Goal: Use online tool/utility: Utilize a website feature to perform a specific function

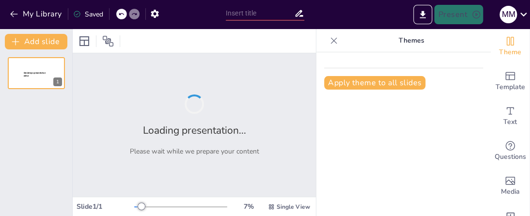
type input "Imported Reunion-de-Seguimiento-Fase-1-Base-Legal-y-Estrategia.pptx"
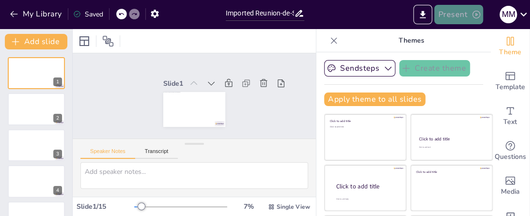
click at [461, 19] on button "Present" at bounding box center [458, 14] width 48 height 19
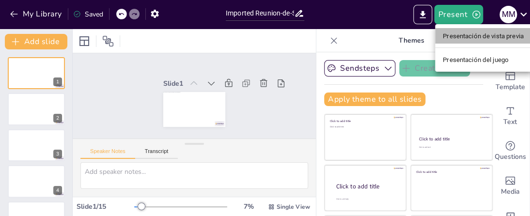
click at [462, 31] on font "Presentación de vista previa" at bounding box center [483, 36] width 81 height 10
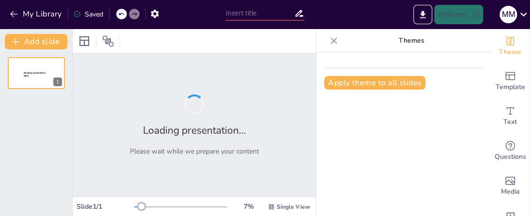
type input "Imported Reunion-de-Seguimiento-Fase-1-Base-Legal-y-Estrategia.pptx"
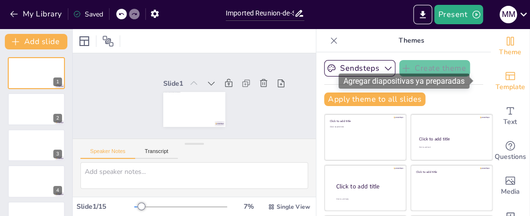
click at [495, 83] on span "Template" at bounding box center [510, 87] width 30 height 11
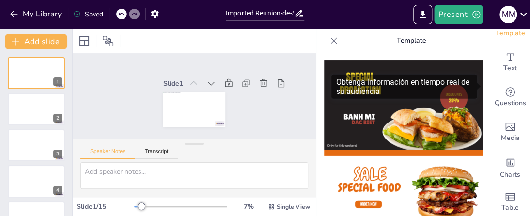
scroll to position [64, 0]
